Goal: Information Seeking & Learning: Find specific fact

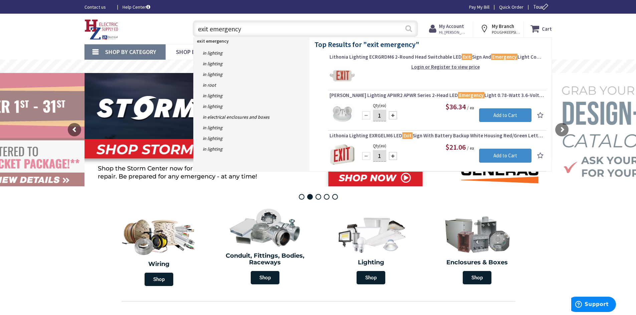
type input "exit emergency"
click at [407, 27] on button "Search" at bounding box center [408, 28] width 9 height 15
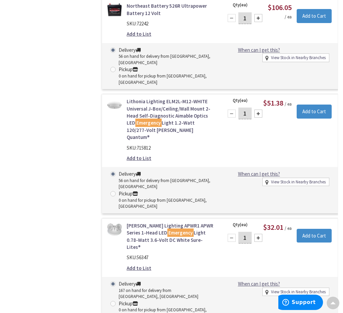
scroll to position [1066, 0]
